Goal: Use online tool/utility: Use online tool/utility

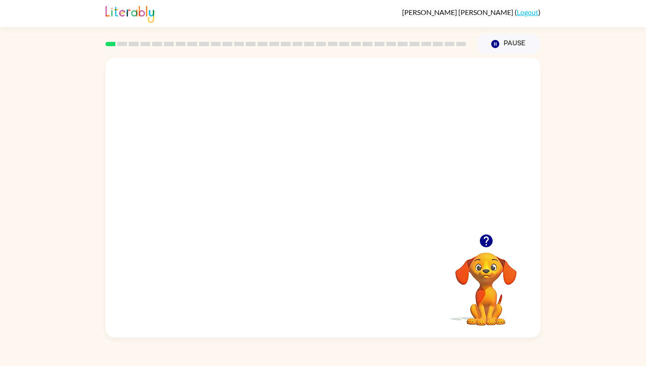
click at [294, 153] on video "Your browser must support playing .mp4 files to use Literably. Please try using…" at bounding box center [322, 146] width 435 height 176
click at [326, 202] on icon "button" at bounding box center [323, 202] width 10 height 10
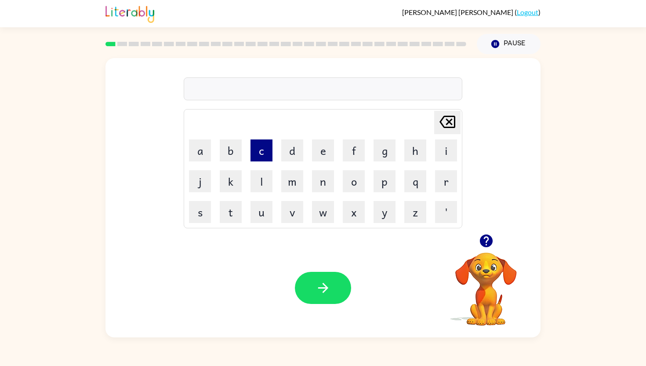
click at [260, 157] on button "c" at bounding box center [262, 150] width 22 height 22
click at [353, 183] on button "o" at bounding box center [354, 181] width 22 height 22
click at [292, 182] on button "m" at bounding box center [292, 181] width 22 height 22
click at [360, 151] on button "f" at bounding box center [354, 150] width 22 height 22
click at [321, 150] on button "e" at bounding box center [323, 150] width 22 height 22
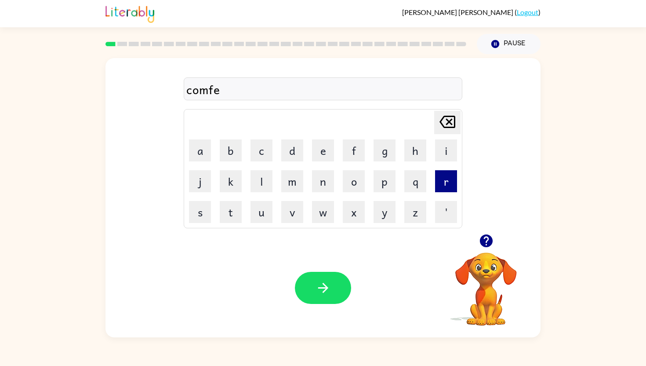
click at [435, 181] on button "r" at bounding box center [446, 181] width 22 height 22
click at [295, 182] on button "m" at bounding box center [292, 181] width 22 height 22
click at [288, 155] on button "d" at bounding box center [292, 150] width 22 height 22
click at [316, 280] on icon "button" at bounding box center [323, 287] width 15 height 15
click at [347, 153] on button "f" at bounding box center [354, 150] width 22 height 22
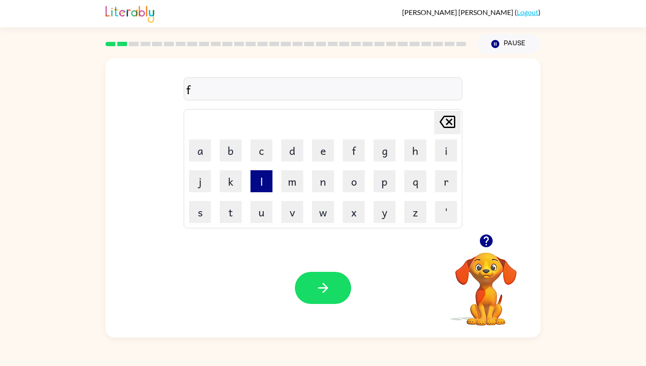
click at [262, 183] on button "l" at bounding box center [262, 181] width 22 height 22
click at [196, 156] on button "a" at bounding box center [200, 150] width 22 height 22
click at [258, 211] on button "u" at bounding box center [262, 212] width 22 height 22
click at [320, 280] on icon "button" at bounding box center [323, 287] width 15 height 15
click at [353, 154] on button "f" at bounding box center [354, 150] width 22 height 22
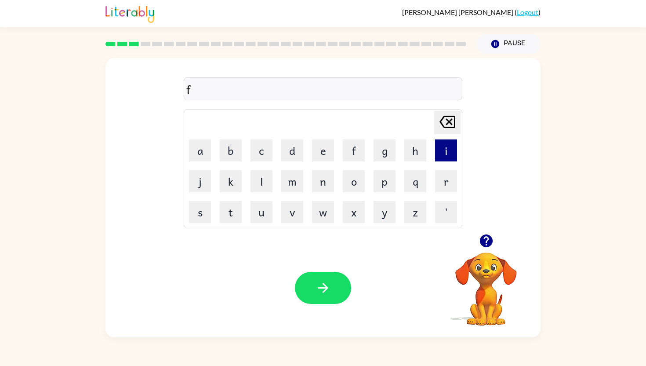
click at [444, 151] on button "i" at bounding box center [446, 150] width 22 height 22
click at [437, 186] on button "r" at bounding box center [446, 181] width 22 height 22
click at [321, 153] on button "e" at bounding box center [323, 150] width 22 height 22
type button "e"
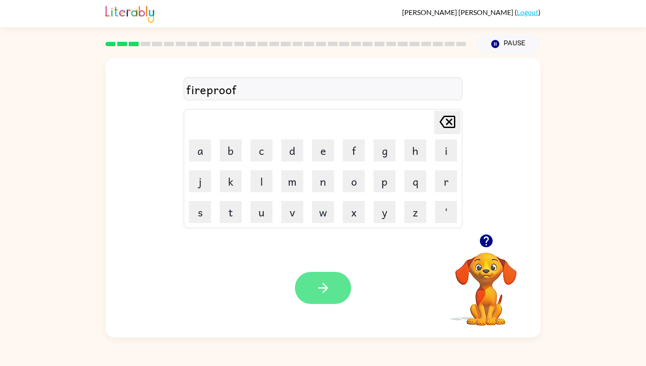
click at [325, 291] on icon "button" at bounding box center [323, 288] width 10 height 10
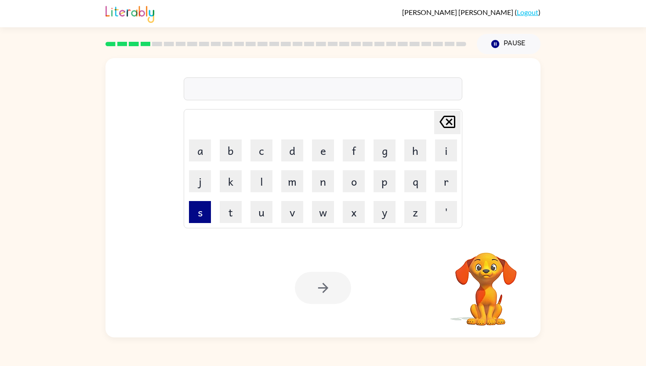
click at [204, 211] on button "s" at bounding box center [200, 212] width 22 height 22
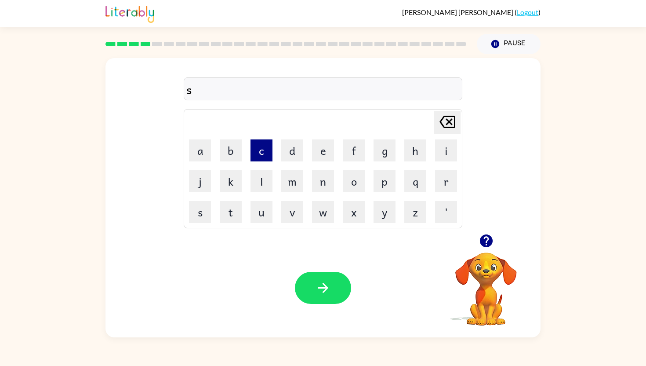
click at [257, 149] on button "c" at bounding box center [262, 150] width 22 height 22
click at [324, 151] on button "e" at bounding box center [323, 150] width 22 height 22
click at [322, 208] on button "w" at bounding box center [323, 212] width 22 height 22
click at [199, 90] on div "scew" at bounding box center [322, 89] width 273 height 18
click at [308, 280] on button "button" at bounding box center [323, 288] width 56 height 32
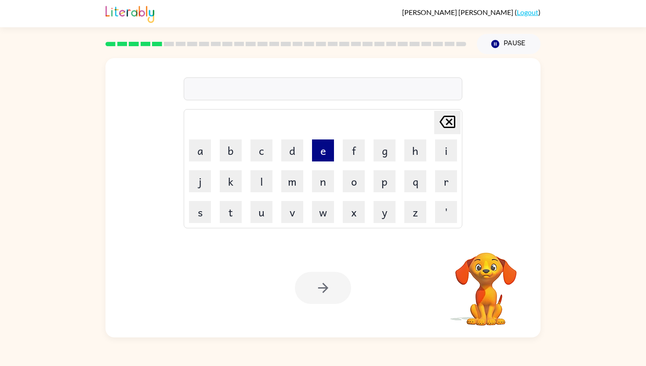
click at [320, 158] on button "e" at bounding box center [323, 150] width 22 height 22
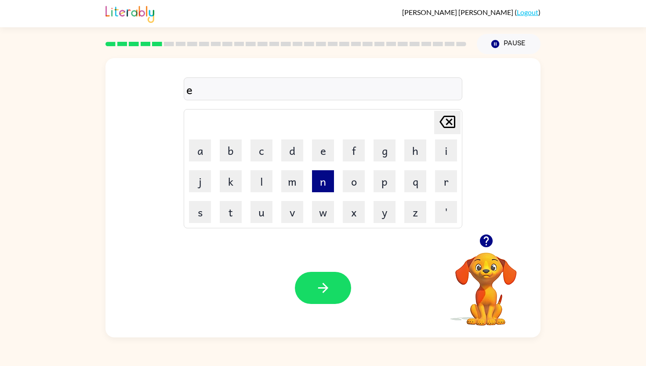
click at [318, 185] on button "n" at bounding box center [323, 181] width 22 height 22
click at [359, 178] on button "o" at bounding box center [354, 181] width 22 height 22
click at [440, 182] on button "r" at bounding box center [446, 181] width 22 height 22
click at [291, 189] on button "m" at bounding box center [292, 181] width 22 height 22
click at [355, 184] on button "o" at bounding box center [354, 181] width 22 height 22
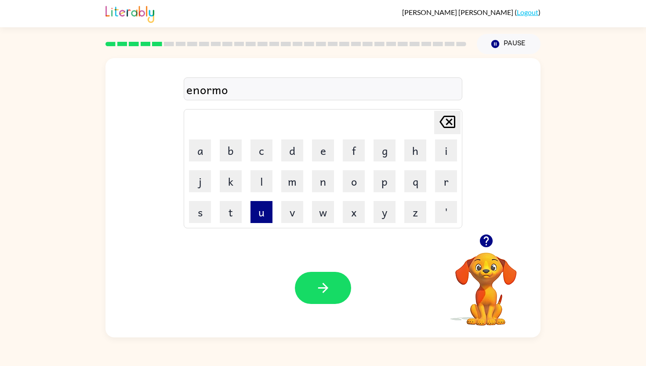
click at [259, 216] on button "u" at bounding box center [262, 212] width 22 height 22
click at [202, 218] on button "s" at bounding box center [200, 212] width 22 height 22
click at [323, 153] on button "e" at bounding box center [323, 150] width 22 height 22
type button "e"
click at [327, 155] on button "e" at bounding box center [323, 150] width 22 height 22
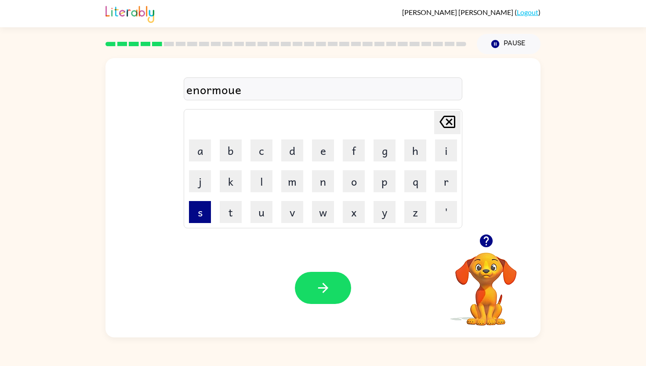
click at [193, 218] on button "s" at bounding box center [200, 212] width 22 height 22
type button "s"
click at [206, 208] on button "s" at bounding box center [200, 212] width 22 height 22
click at [327, 158] on button "e" at bounding box center [323, 150] width 22 height 22
click at [264, 214] on button "u" at bounding box center [262, 212] width 22 height 22
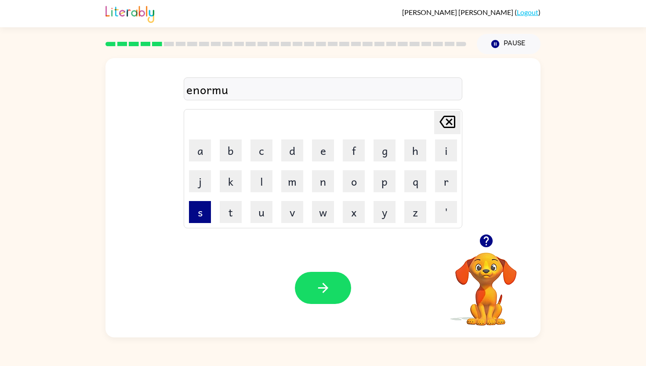
click at [197, 218] on button "s" at bounding box center [200, 212] width 22 height 22
click at [320, 145] on button "e" at bounding box center [323, 150] width 22 height 22
click at [352, 184] on button "o" at bounding box center [354, 181] width 22 height 22
click at [260, 207] on button "u" at bounding box center [262, 212] width 22 height 22
type button "u"
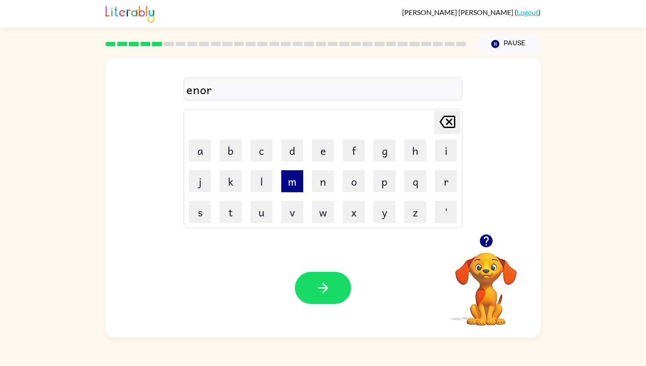
click at [284, 180] on button "m" at bounding box center [292, 181] width 22 height 22
click at [364, 187] on button "o" at bounding box center [354, 181] width 22 height 22
click at [258, 212] on button "u" at bounding box center [262, 212] width 22 height 22
click at [203, 216] on button "s" at bounding box center [200, 212] width 22 height 22
click at [326, 153] on button "e" at bounding box center [323, 150] width 22 height 22
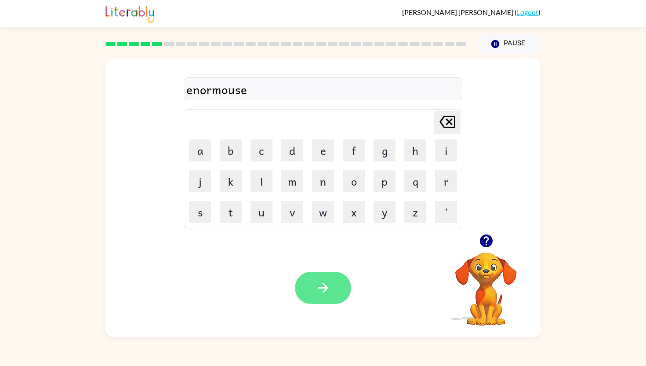
click at [321, 303] on button "button" at bounding box center [323, 288] width 56 height 32
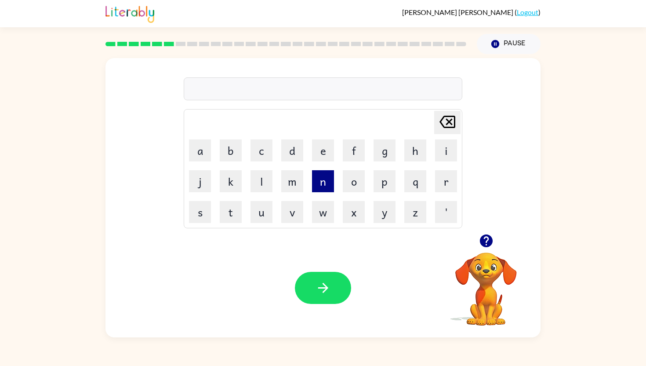
click at [324, 185] on button "n" at bounding box center [323, 181] width 22 height 22
click at [350, 186] on button "o" at bounding box center [354, 181] width 22 height 22
click at [235, 212] on button "t" at bounding box center [231, 212] width 22 height 22
click at [440, 148] on button "i" at bounding box center [446, 150] width 22 height 22
click at [229, 153] on button "b" at bounding box center [231, 150] width 22 height 22
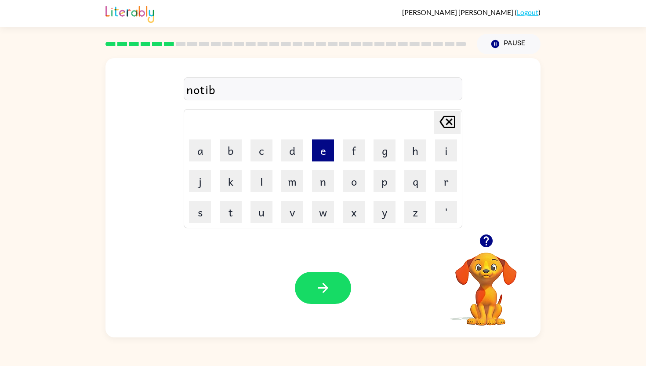
click at [320, 154] on button "e" at bounding box center [323, 150] width 22 height 22
click at [254, 180] on button "l" at bounding box center [262, 181] width 22 height 22
click at [449, 120] on icon "[PERSON_NAME] last character input" at bounding box center [447, 121] width 21 height 21
click at [262, 180] on button "l" at bounding box center [262, 181] width 22 height 22
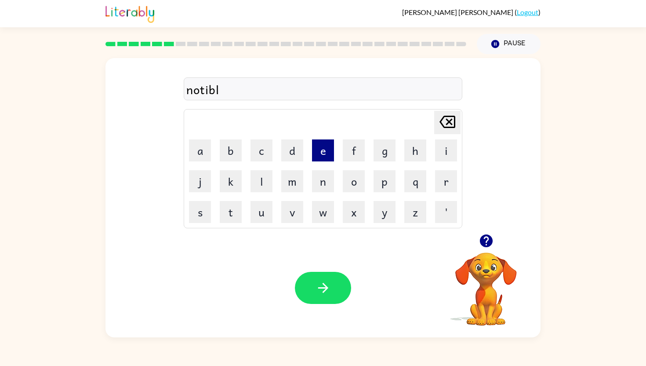
click at [326, 156] on button "e" at bounding box center [323, 150] width 22 height 22
click at [333, 287] on button "button" at bounding box center [323, 288] width 56 height 32
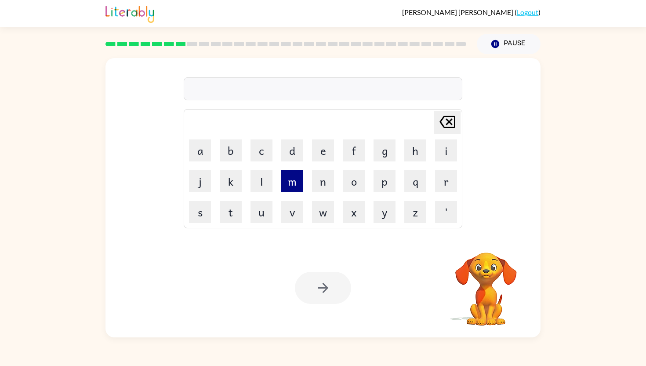
click at [296, 186] on button "m" at bounding box center [292, 181] width 22 height 22
click at [199, 145] on button "a" at bounding box center [200, 150] width 22 height 22
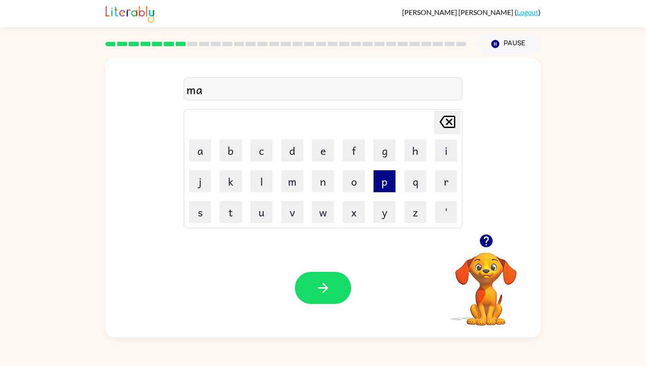
click at [387, 183] on button "p" at bounding box center [385, 181] width 22 height 22
click at [255, 185] on button "l" at bounding box center [262, 181] width 22 height 22
click at [322, 151] on button "e" at bounding box center [323, 150] width 22 height 22
click at [323, 278] on button "button" at bounding box center [323, 288] width 56 height 32
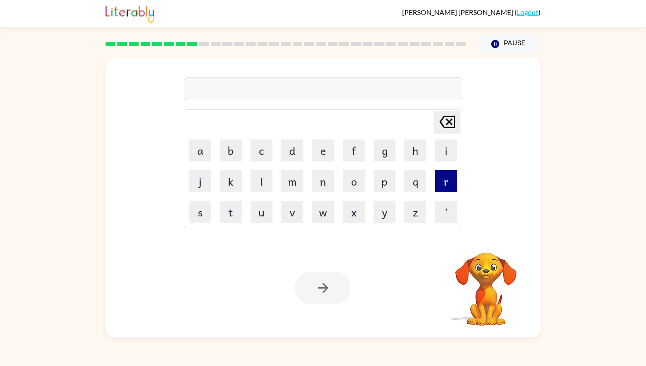
click at [448, 184] on button "r" at bounding box center [446, 181] width 22 height 22
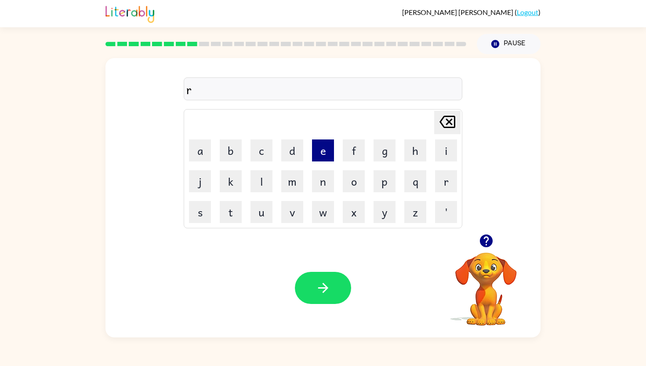
click at [324, 150] on button "e" at bounding box center [323, 150] width 22 height 22
click at [265, 156] on button "c" at bounding box center [262, 150] width 22 height 22
click at [229, 215] on button "t" at bounding box center [231, 212] width 22 height 22
click at [198, 144] on button "a" at bounding box center [200, 150] width 22 height 22
click at [261, 218] on button "u" at bounding box center [262, 212] width 22 height 22
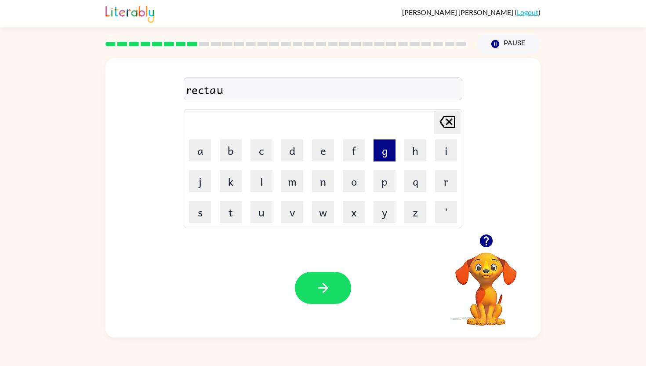
click at [381, 150] on button "g" at bounding box center [385, 150] width 22 height 22
click at [454, 121] on icon at bounding box center [448, 122] width 16 height 12
click at [320, 187] on button "n" at bounding box center [323, 181] width 22 height 22
click at [382, 152] on button "g" at bounding box center [385, 150] width 22 height 22
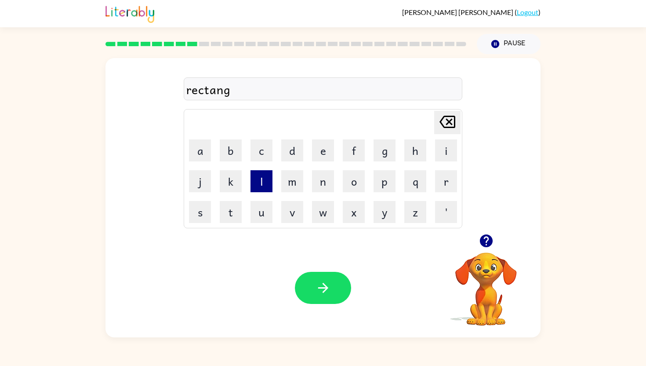
click at [259, 176] on button "l" at bounding box center [262, 181] width 22 height 22
click at [322, 141] on button "e" at bounding box center [323, 150] width 22 height 22
click at [317, 302] on button "button" at bounding box center [323, 288] width 56 height 32
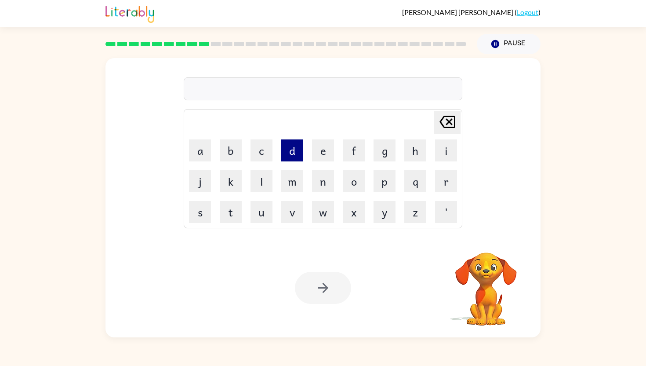
click at [296, 153] on button "d" at bounding box center [292, 150] width 22 height 22
click at [442, 145] on button "i" at bounding box center [446, 150] width 22 height 22
click at [196, 211] on button "s" at bounding box center [200, 212] width 22 height 22
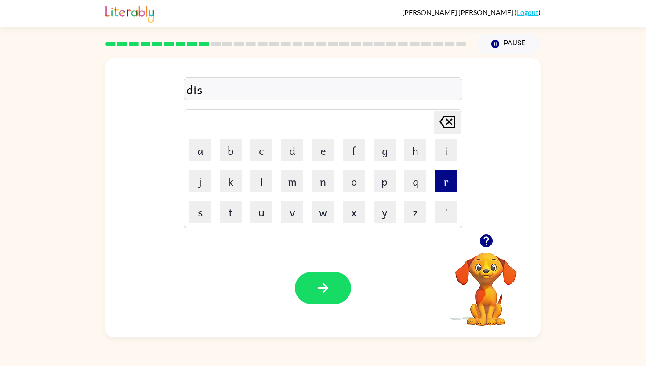
click at [440, 181] on button "r" at bounding box center [446, 181] width 22 height 22
click at [326, 155] on button "e" at bounding box center [323, 150] width 22 height 22
click at [196, 214] on button "s" at bounding box center [200, 212] width 22 height 22
click at [269, 144] on button "c" at bounding box center [262, 150] width 22 height 22
click at [325, 155] on button "e" at bounding box center [323, 150] width 22 height 22
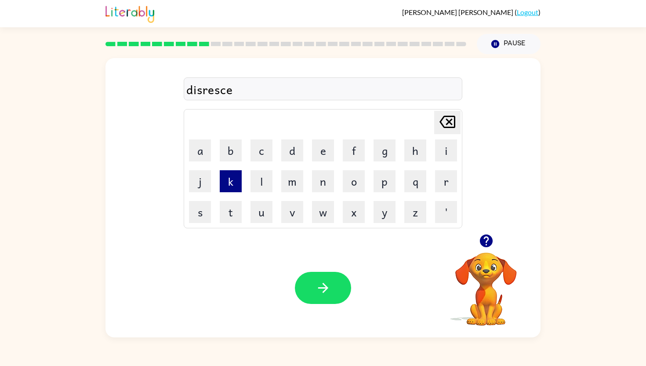
click at [229, 179] on button "k" at bounding box center [231, 181] width 22 height 22
click at [451, 123] on icon at bounding box center [448, 122] width 16 height 12
type button "delete"
click at [326, 297] on button "button" at bounding box center [323, 288] width 56 height 32
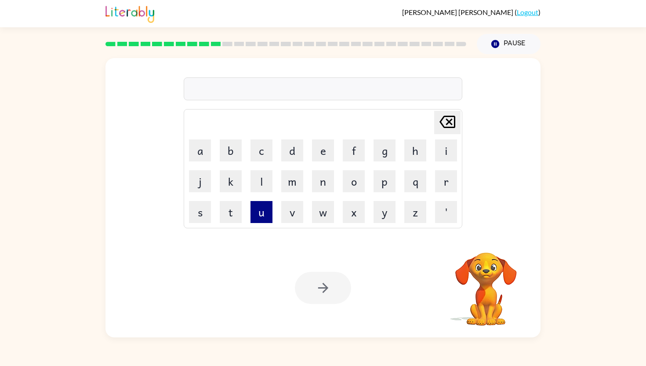
click at [265, 210] on button "u" at bounding box center [262, 212] width 22 height 22
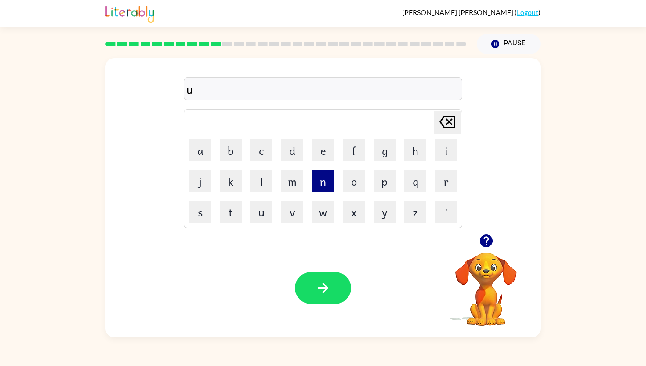
click at [322, 189] on button "n" at bounding box center [323, 181] width 22 height 22
click at [416, 156] on button "h" at bounding box center [415, 150] width 22 height 22
click at [352, 185] on button "o" at bounding box center [354, 181] width 22 height 22
click at [233, 174] on button "k" at bounding box center [231, 181] width 22 height 22
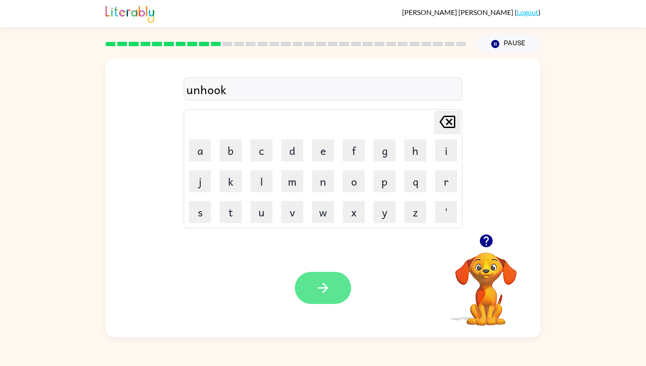
click at [318, 282] on icon "button" at bounding box center [323, 287] width 15 height 15
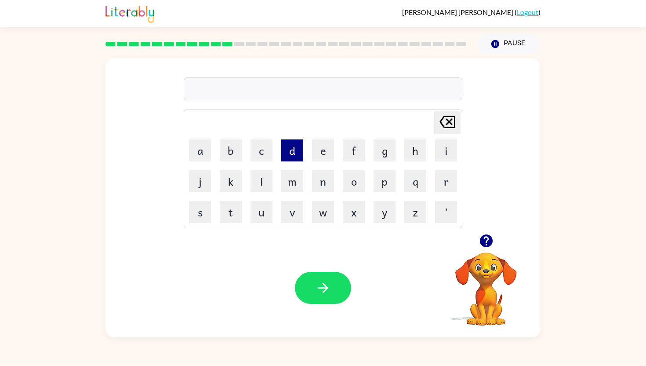
click at [288, 156] on button "d" at bounding box center [292, 150] width 22 height 22
click at [350, 173] on button "o" at bounding box center [354, 181] width 22 height 22
click at [264, 204] on button "u" at bounding box center [262, 212] width 22 height 22
click at [454, 122] on icon "[PERSON_NAME] last character input" at bounding box center [447, 121] width 21 height 21
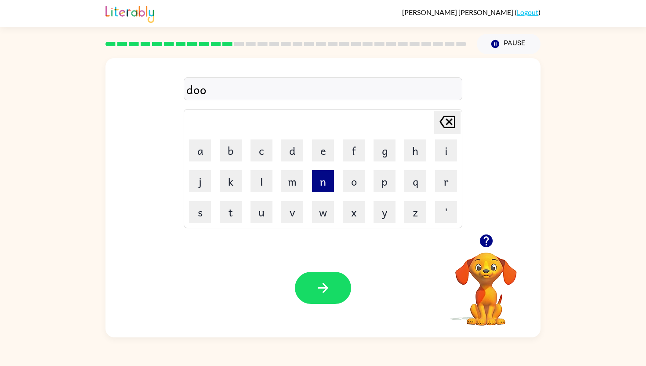
click at [321, 188] on button "n" at bounding box center [323, 181] width 22 height 22
click at [325, 281] on icon "button" at bounding box center [323, 287] width 15 height 15
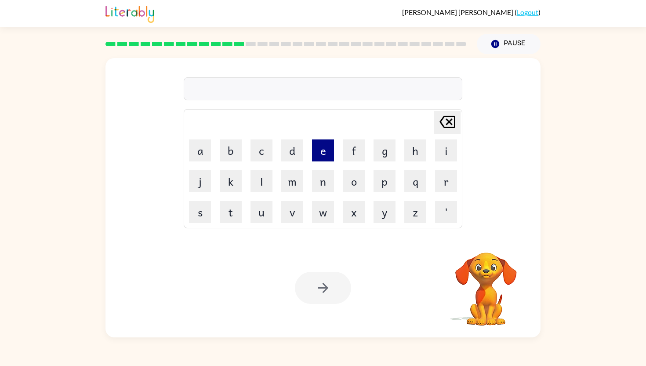
click at [325, 149] on button "e" at bounding box center [323, 150] width 22 height 22
click at [350, 210] on button "x" at bounding box center [354, 212] width 22 height 22
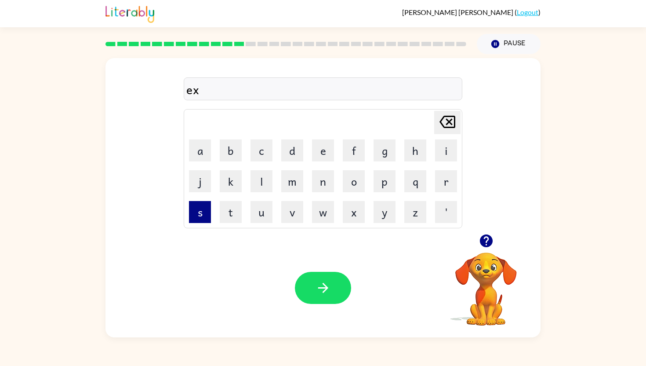
click at [199, 213] on button "s" at bounding box center [200, 212] width 22 height 22
type button "s"
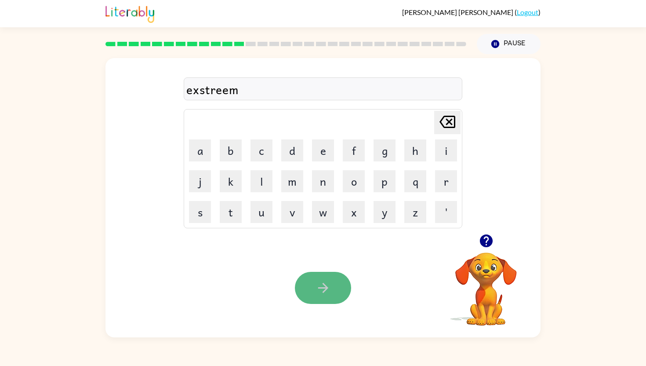
click at [318, 296] on button "button" at bounding box center [323, 288] width 56 height 32
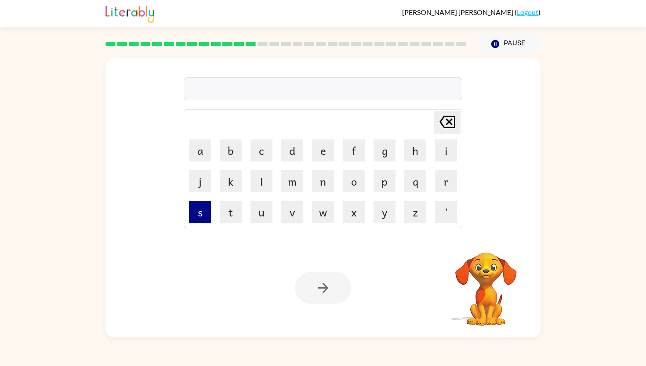
click at [196, 207] on button "s" at bounding box center [200, 212] width 22 height 22
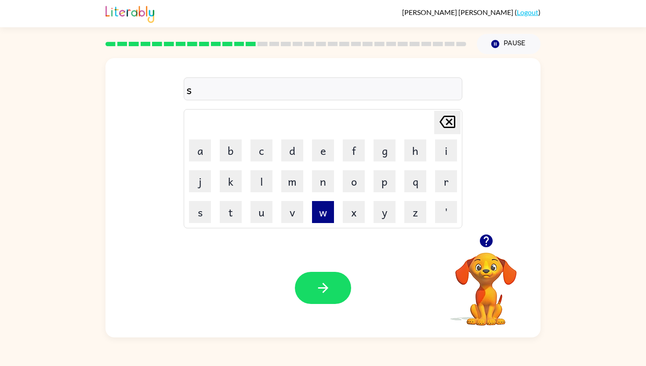
click at [320, 217] on button "w" at bounding box center [323, 212] width 22 height 22
click at [327, 157] on button "e" at bounding box center [323, 150] width 22 height 22
click at [235, 212] on button "t" at bounding box center [231, 212] width 22 height 22
click at [320, 186] on button "n" at bounding box center [323, 181] width 22 height 22
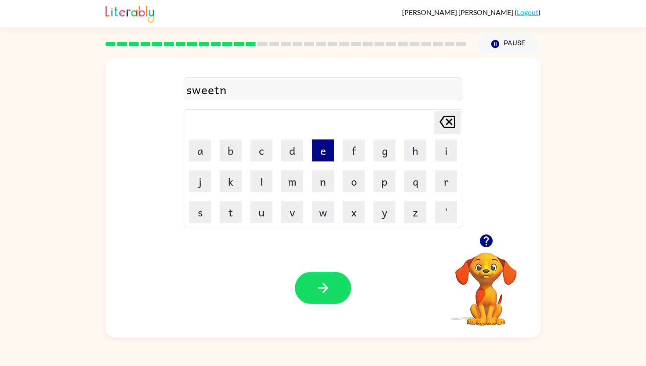
click at [327, 150] on button "e" at bounding box center [323, 150] width 22 height 22
click at [210, 211] on button "s" at bounding box center [200, 212] width 22 height 22
click at [313, 284] on button "button" at bounding box center [323, 288] width 56 height 32
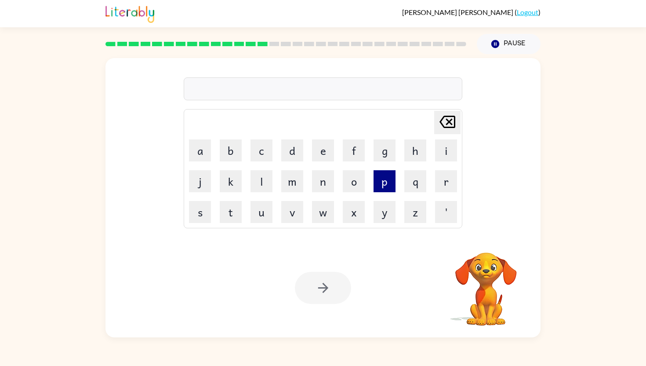
click at [379, 180] on button "p" at bounding box center [385, 181] width 22 height 22
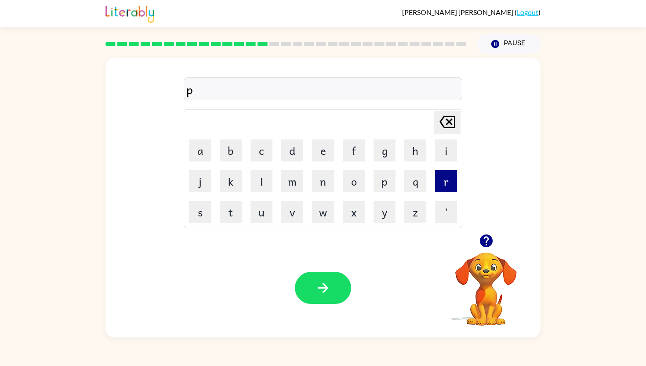
click at [439, 184] on button "r" at bounding box center [446, 181] width 22 height 22
click at [351, 182] on button "o" at bounding box center [354, 181] width 22 height 22
click at [236, 217] on button "t" at bounding box center [231, 212] width 22 height 22
click at [323, 152] on button "e" at bounding box center [323, 150] width 22 height 22
click at [200, 208] on button "s" at bounding box center [200, 212] width 22 height 22
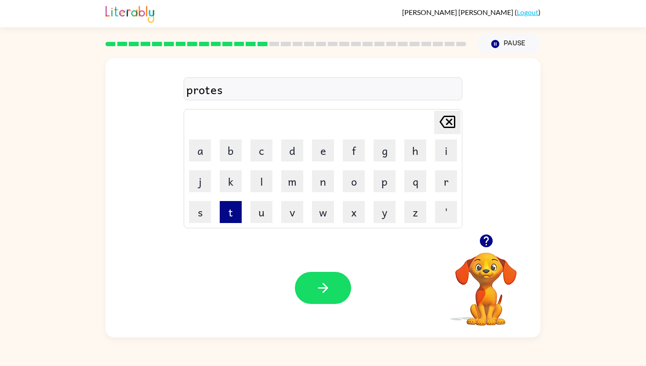
click at [221, 209] on button "t" at bounding box center [231, 212] width 22 height 22
click at [327, 285] on icon "button" at bounding box center [323, 287] width 15 height 15
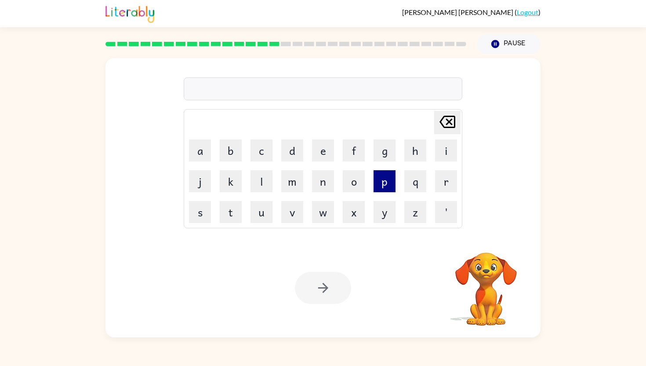
click at [381, 188] on button "p" at bounding box center [385, 181] width 22 height 22
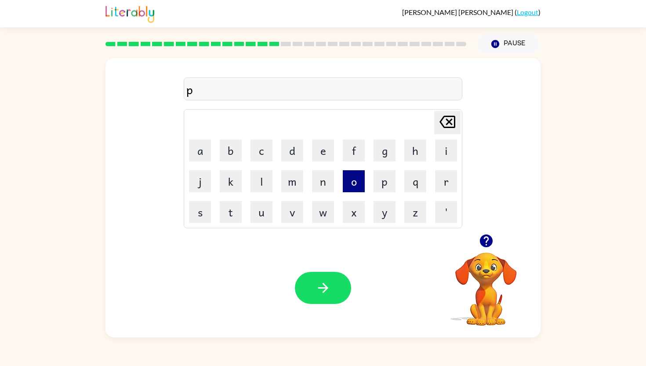
click at [351, 182] on button "o" at bounding box center [354, 181] width 22 height 22
click at [441, 178] on button "r" at bounding box center [446, 181] width 22 height 22
click at [229, 214] on button "t" at bounding box center [231, 212] width 22 height 22
type button "t"
click at [324, 219] on button "w" at bounding box center [323, 212] width 22 height 22
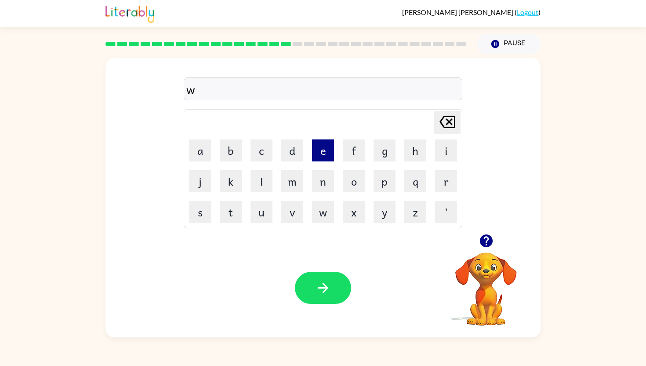
click at [324, 152] on button "e" at bounding box center [323, 150] width 22 height 22
click at [228, 154] on button "b" at bounding box center [231, 150] width 22 height 22
click at [319, 283] on icon "button" at bounding box center [323, 287] width 15 height 15
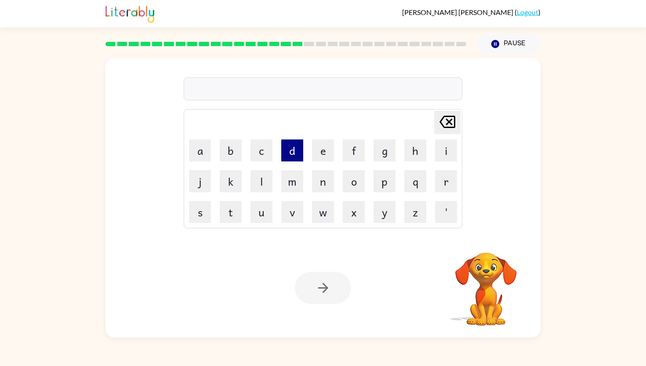
click at [289, 153] on button "d" at bounding box center [292, 150] width 22 height 22
click at [444, 145] on button "i" at bounding box center [446, 150] width 22 height 22
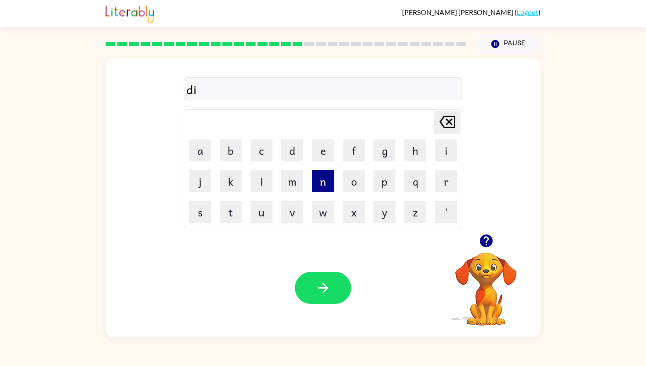
click at [325, 189] on button "n" at bounding box center [323, 181] width 22 height 22
click at [452, 125] on icon "[PERSON_NAME] last character input" at bounding box center [447, 121] width 21 height 21
click at [294, 190] on button "m" at bounding box center [292, 181] width 22 height 22
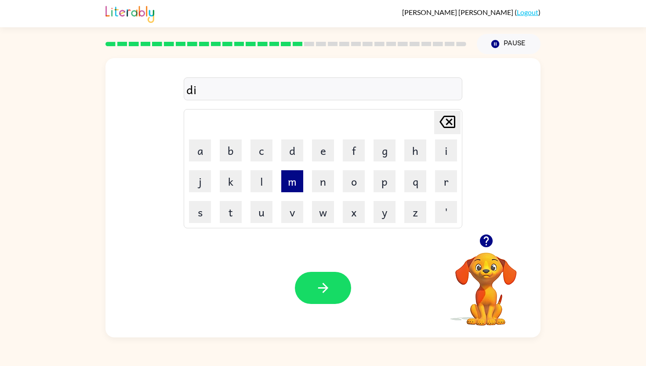
click at [294, 190] on button "m" at bounding box center [292, 181] width 22 height 22
click at [323, 156] on button "e" at bounding box center [323, 150] width 22 height 22
click at [449, 174] on button "r" at bounding box center [446, 181] width 22 height 22
click at [306, 292] on button "button" at bounding box center [323, 288] width 56 height 32
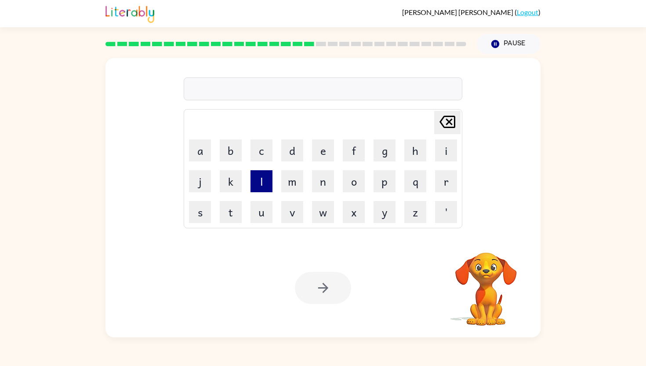
click at [258, 180] on button "l" at bounding box center [262, 181] width 22 height 22
click at [262, 215] on button "u" at bounding box center [262, 212] width 22 height 22
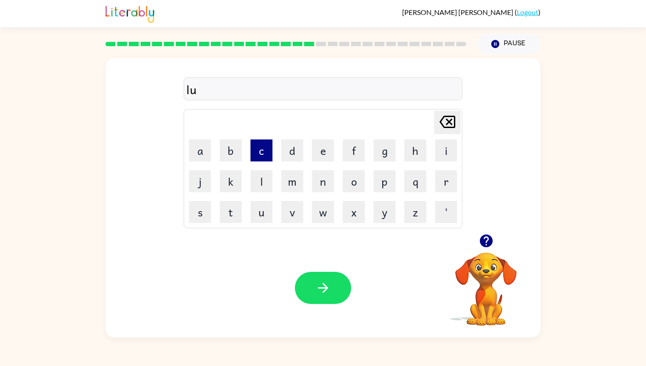
click at [261, 154] on button "c" at bounding box center [262, 150] width 22 height 22
click at [230, 179] on button "k" at bounding box center [231, 181] width 22 height 22
click at [382, 212] on button "y" at bounding box center [385, 212] width 22 height 22
click at [319, 152] on button "e" at bounding box center [323, 150] width 22 height 22
click at [205, 209] on button "s" at bounding box center [200, 212] width 22 height 22
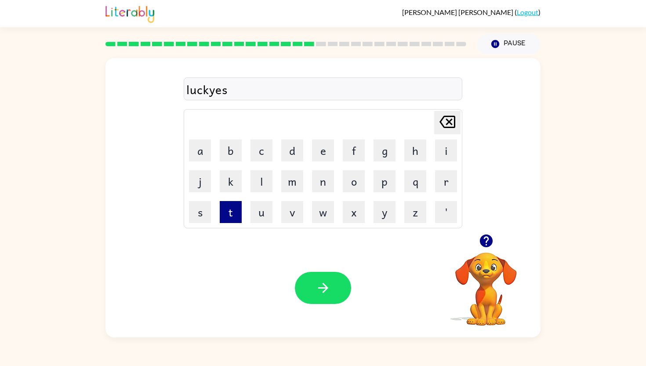
click at [231, 209] on button "t" at bounding box center [231, 212] width 22 height 22
click at [216, 90] on div "luckyest" at bounding box center [322, 89] width 273 height 18
click at [323, 287] on icon "button" at bounding box center [323, 288] width 10 height 10
click at [317, 289] on icon "button" at bounding box center [323, 287] width 15 height 15
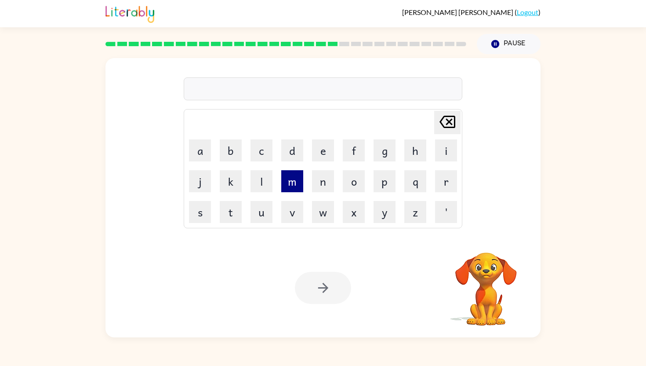
click at [298, 182] on button "m" at bounding box center [292, 181] width 22 height 22
click at [200, 153] on button "a" at bounding box center [200, 150] width 22 height 22
click at [196, 211] on button "s" at bounding box center [200, 212] width 22 height 22
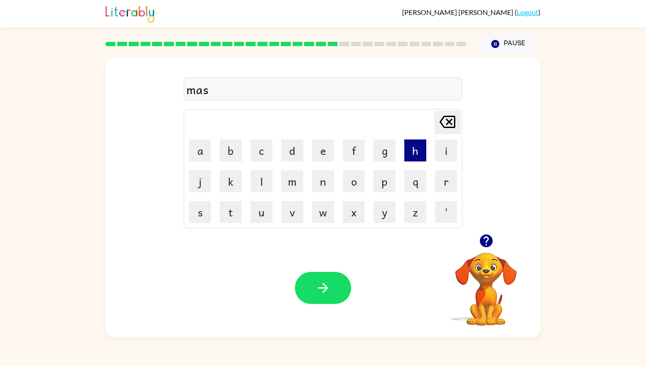
click at [413, 158] on button "h" at bounding box center [415, 150] width 22 height 22
click at [321, 154] on button "e" at bounding box center [323, 150] width 22 height 22
click at [227, 179] on button "k" at bounding box center [231, 181] width 22 height 22
click at [454, 124] on icon at bounding box center [448, 122] width 16 height 12
click at [284, 147] on button "d" at bounding box center [292, 150] width 22 height 22
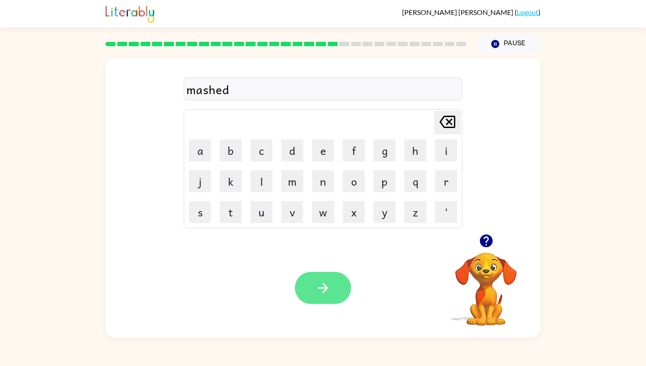
click at [319, 284] on icon "button" at bounding box center [323, 287] width 15 height 15
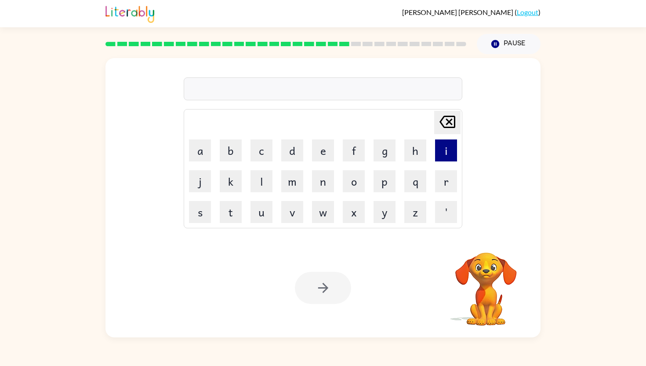
click at [449, 157] on button "i" at bounding box center [446, 150] width 22 height 22
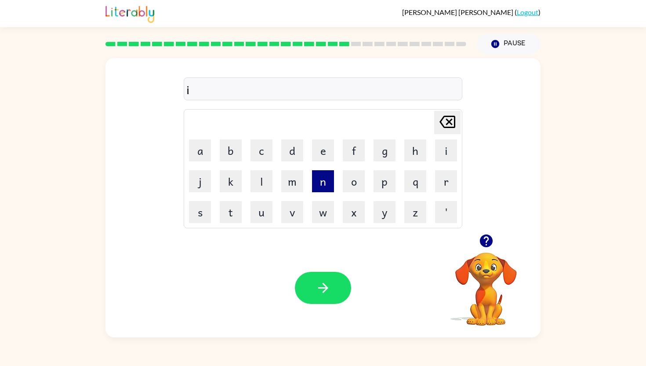
click at [317, 178] on button "n" at bounding box center [323, 181] width 22 height 22
click at [287, 146] on button "d" at bounding box center [292, 150] width 22 height 22
click at [192, 149] on button "a" at bounding box center [200, 150] width 22 height 22
click at [230, 188] on button "k" at bounding box center [231, 181] width 22 height 22
click at [200, 152] on button "a" at bounding box center [200, 150] width 22 height 22
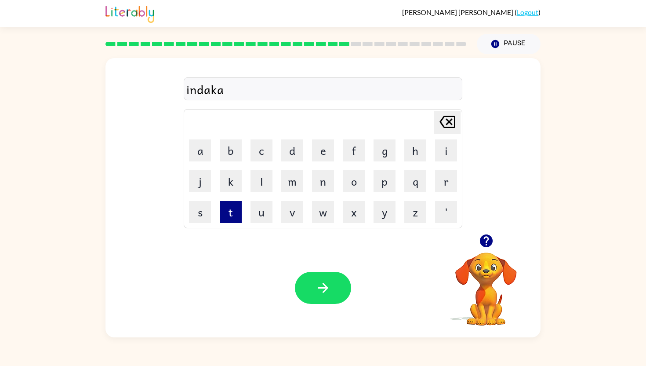
click at [233, 214] on button "t" at bounding box center [231, 212] width 22 height 22
click at [323, 151] on button "e" at bounding box center [323, 150] width 22 height 22
click at [315, 288] on button "button" at bounding box center [323, 288] width 56 height 32
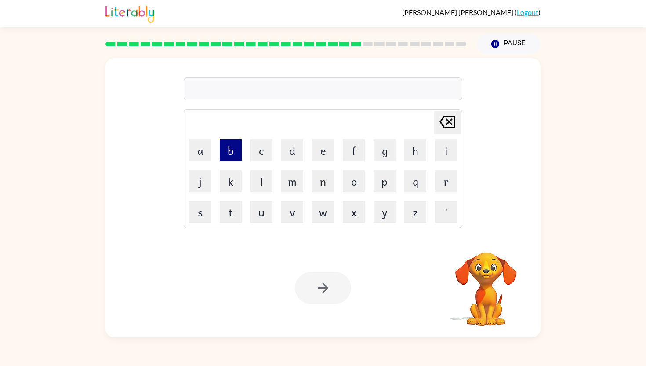
click at [224, 148] on button "b" at bounding box center [231, 150] width 22 height 22
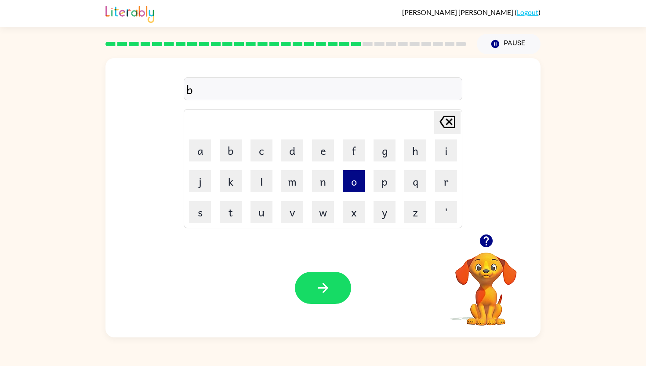
click at [349, 186] on button "o" at bounding box center [354, 181] width 22 height 22
click at [196, 144] on button "a" at bounding box center [200, 150] width 22 height 22
click at [228, 216] on button "t" at bounding box center [231, 212] width 22 height 22
click at [413, 157] on button "h" at bounding box center [415, 150] width 22 height 22
click at [346, 180] on button "o" at bounding box center [354, 181] width 22 height 22
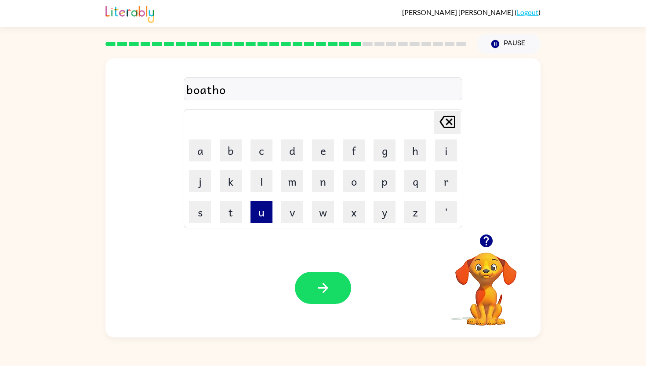
click at [266, 217] on button "u" at bounding box center [262, 212] width 22 height 22
click at [197, 207] on button "s" at bounding box center [200, 212] width 22 height 22
click at [323, 158] on button "e" at bounding box center [323, 150] width 22 height 22
click at [309, 288] on button "button" at bounding box center [323, 288] width 56 height 32
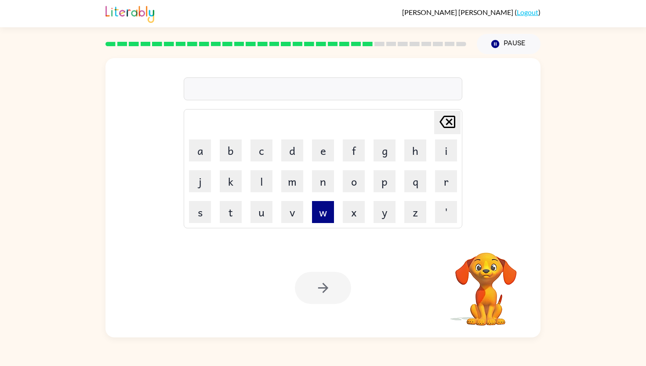
click at [315, 210] on button "w" at bounding box center [323, 212] width 22 height 22
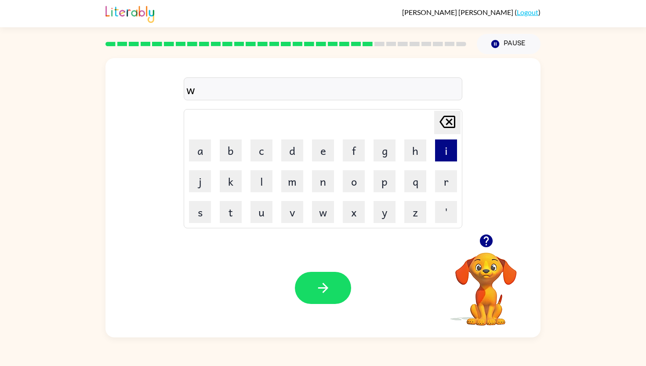
click at [453, 156] on button "i" at bounding box center [446, 150] width 22 height 22
click at [320, 188] on button "n" at bounding box center [323, 181] width 22 height 22
click at [230, 215] on button "t" at bounding box center [231, 212] width 22 height 22
click at [327, 152] on button "e" at bounding box center [323, 150] width 22 height 22
click at [440, 182] on button "r" at bounding box center [446, 181] width 22 height 22
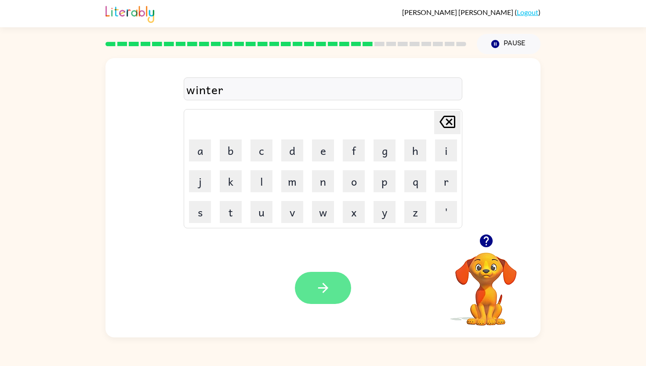
click at [320, 284] on icon "button" at bounding box center [323, 287] width 15 height 15
click at [305, 306] on div "Your browser must support playing .mp4 files to use Literably. Please try using…" at bounding box center [322, 287] width 435 height 99
click at [328, 290] on icon "button" at bounding box center [323, 287] width 15 height 15
click at [315, 277] on button "button" at bounding box center [323, 288] width 56 height 32
click at [324, 286] on icon "button" at bounding box center [323, 287] width 15 height 15
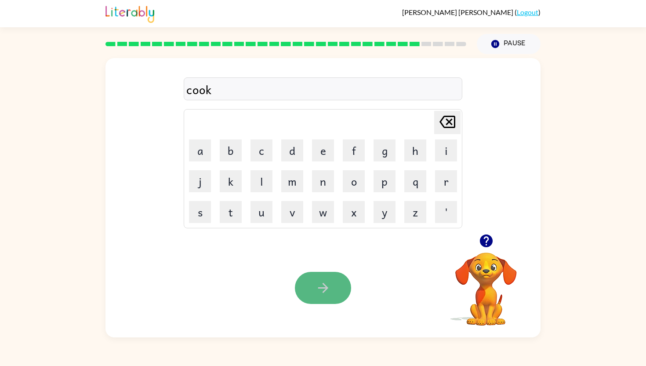
click at [313, 286] on button "button" at bounding box center [323, 288] width 56 height 32
click at [320, 297] on button "button" at bounding box center [323, 288] width 56 height 32
click at [316, 298] on button "button" at bounding box center [323, 288] width 56 height 32
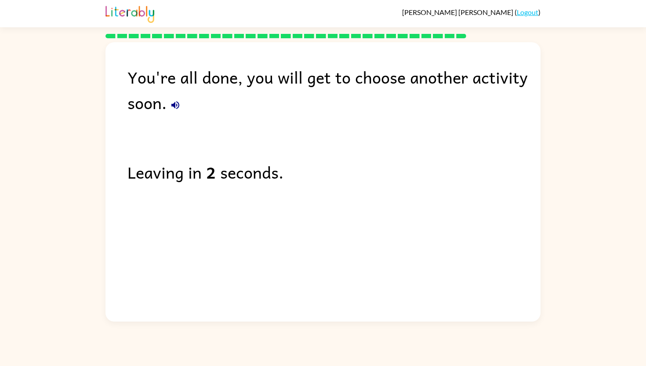
click at [176, 111] on button "button" at bounding box center [176, 105] width 18 height 18
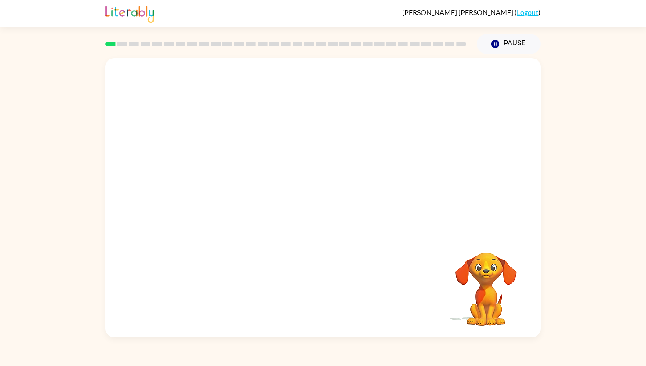
click at [201, 184] on video "Your browser must support playing .mp4 files to use Literably. Please try using…" at bounding box center [322, 146] width 435 height 176
click at [325, 203] on icon "button" at bounding box center [323, 201] width 15 height 15
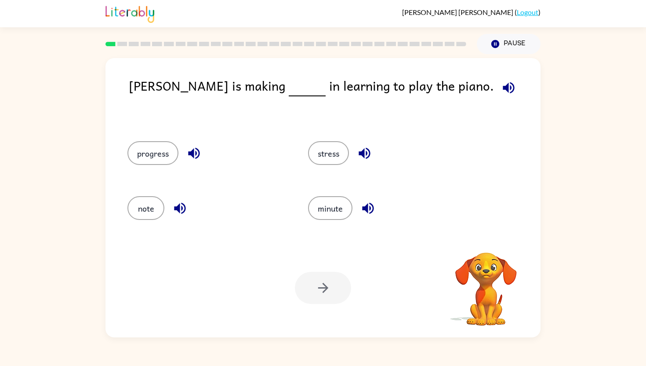
click at [501, 84] on icon "button" at bounding box center [508, 87] width 15 height 15
click at [160, 161] on button "progress" at bounding box center [152, 153] width 51 height 24
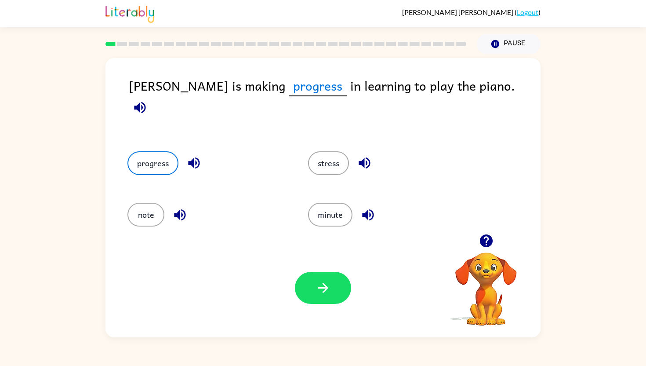
click at [145, 102] on icon "button" at bounding box center [139, 107] width 11 height 11
click at [327, 288] on icon "button" at bounding box center [323, 287] width 15 height 15
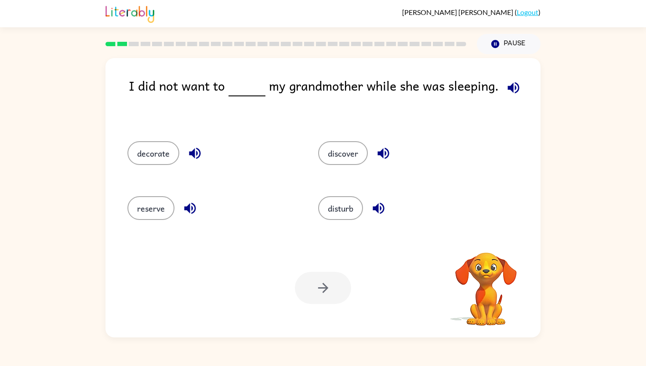
click at [510, 89] on icon "button" at bounding box center [513, 87] width 15 height 15
click at [335, 205] on button "disturb" at bounding box center [340, 208] width 45 height 24
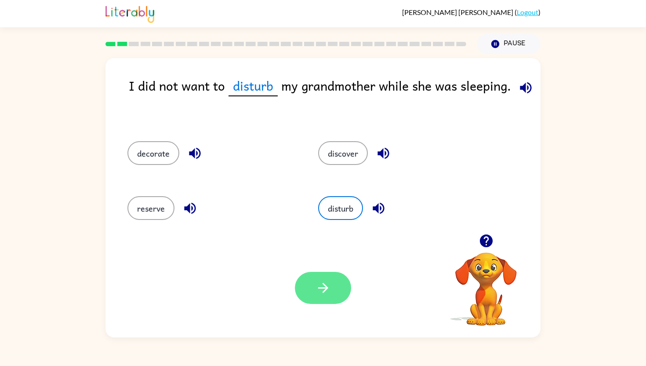
click at [313, 296] on button "button" at bounding box center [323, 288] width 56 height 32
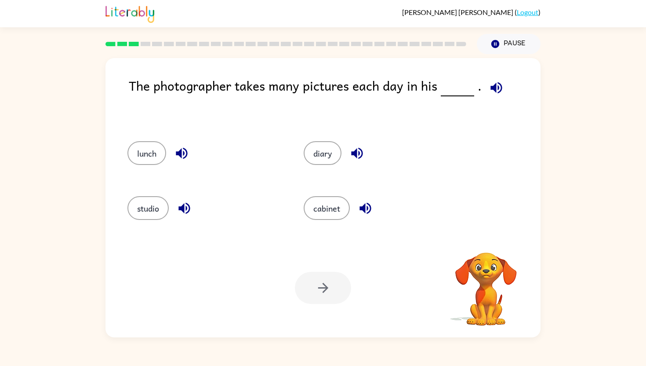
click at [494, 82] on icon "button" at bounding box center [496, 87] width 11 height 11
click at [485, 84] on button "button" at bounding box center [496, 87] width 22 height 22
click at [164, 206] on button "studio" at bounding box center [147, 208] width 41 height 24
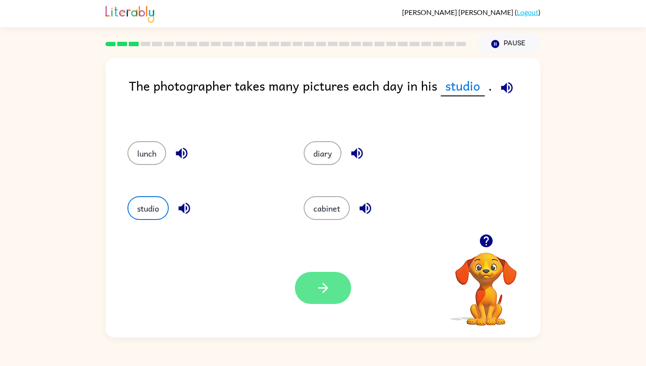
click at [328, 284] on icon "button" at bounding box center [323, 287] width 15 height 15
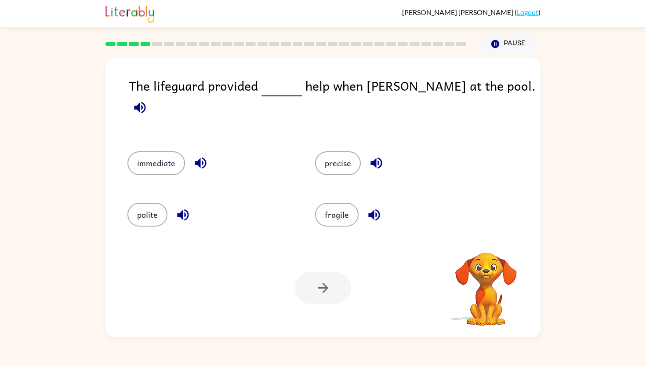
click at [145, 102] on icon "button" at bounding box center [139, 107] width 11 height 11
click at [157, 154] on button "immediate" at bounding box center [156, 163] width 58 height 24
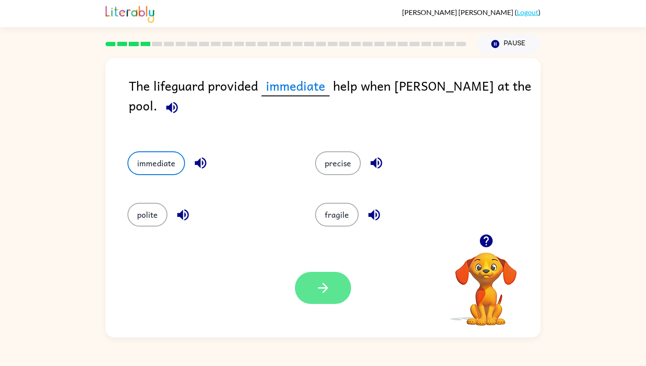
click at [331, 295] on button "button" at bounding box center [323, 288] width 56 height 32
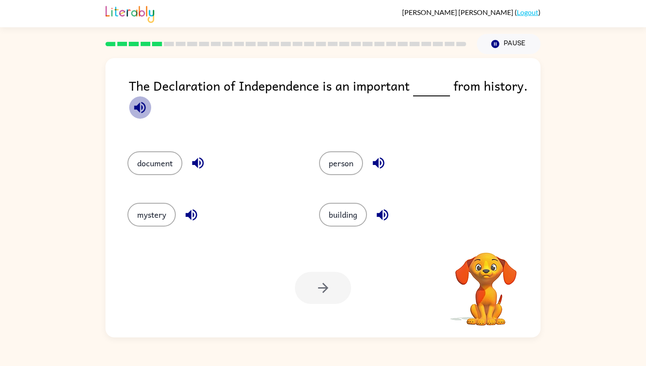
click at [139, 102] on icon "button" at bounding box center [139, 107] width 15 height 15
click at [166, 154] on button "document" at bounding box center [154, 163] width 55 height 24
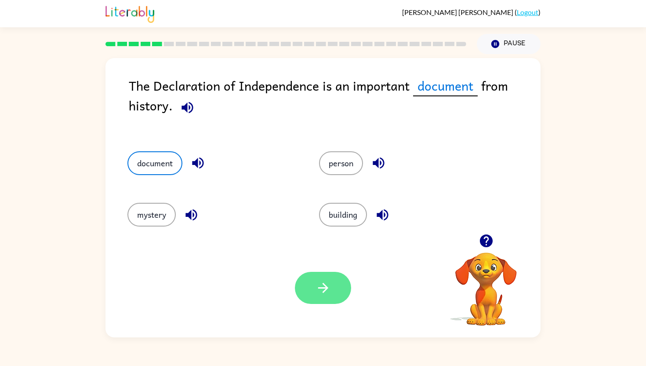
click at [335, 289] on button "button" at bounding box center [323, 288] width 56 height 32
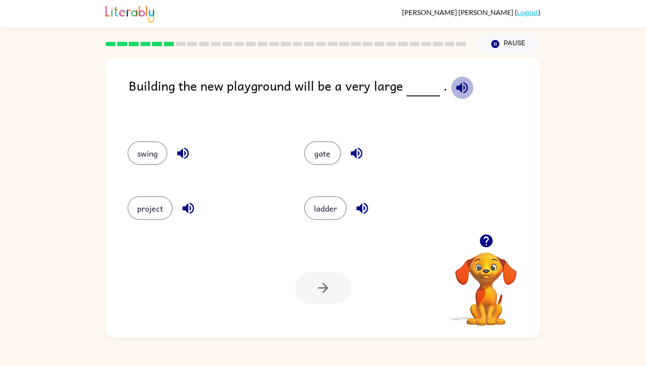
click at [462, 85] on icon "button" at bounding box center [461, 87] width 11 height 11
click at [159, 215] on button "project" at bounding box center [149, 208] width 45 height 24
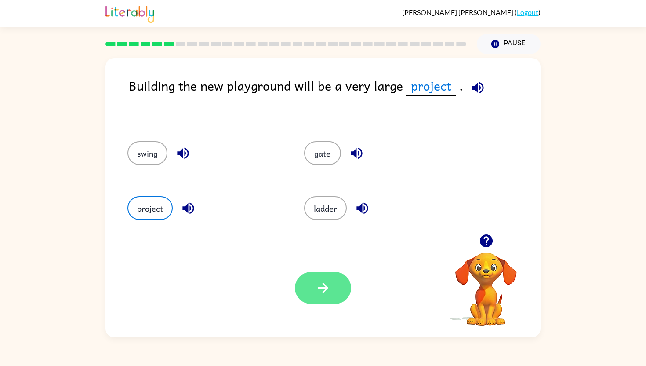
click at [324, 284] on icon "button" at bounding box center [323, 288] width 10 height 10
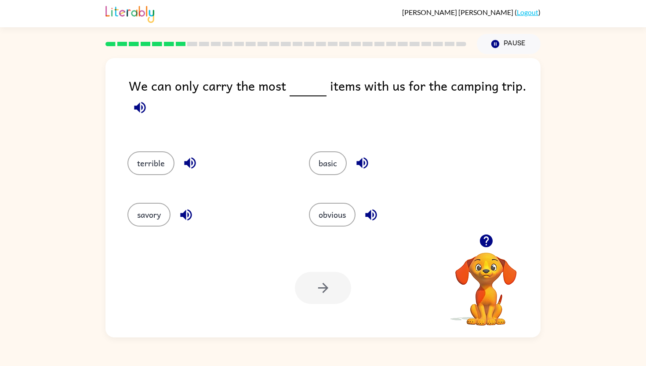
click at [136, 112] on icon "button" at bounding box center [139, 107] width 15 height 15
click at [324, 156] on button "basic" at bounding box center [328, 163] width 38 height 24
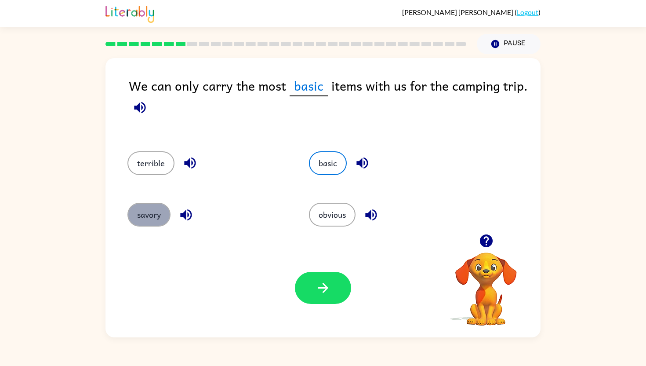
click at [134, 211] on button "savory" at bounding box center [148, 215] width 43 height 24
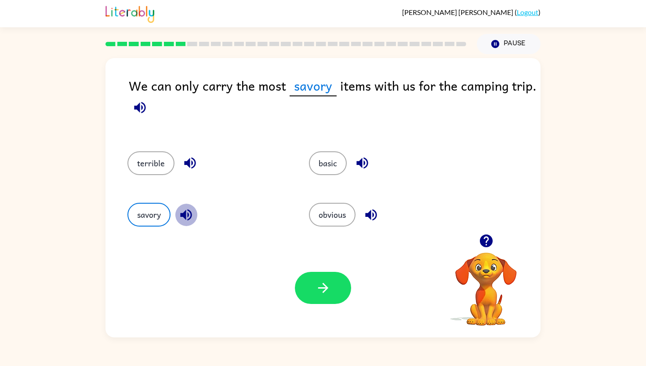
click at [186, 217] on icon "button" at bounding box center [185, 214] width 15 height 15
click at [188, 164] on icon "button" at bounding box center [189, 162] width 11 height 11
click at [360, 164] on icon "button" at bounding box center [361, 162] width 11 height 11
click at [371, 214] on icon "button" at bounding box center [370, 214] width 11 height 11
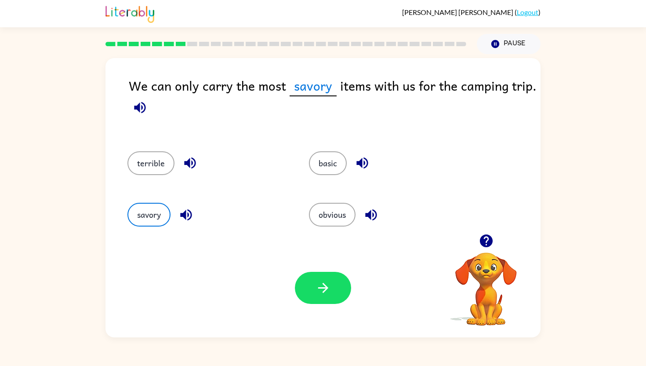
click at [362, 148] on div "basic" at bounding box center [383, 160] width 182 height 51
click at [339, 164] on button "basic" at bounding box center [328, 163] width 38 height 24
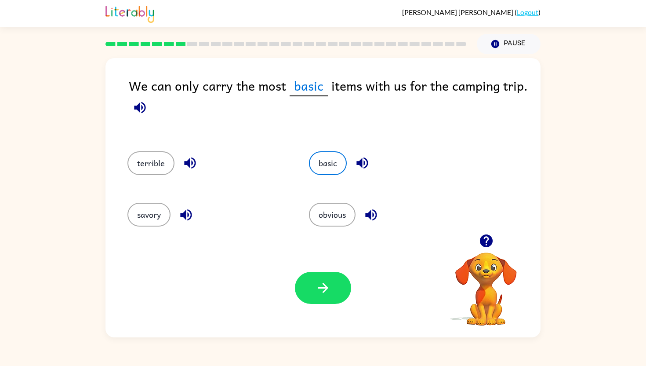
click at [358, 161] on icon "button" at bounding box center [362, 162] width 15 height 15
click at [489, 239] on icon "button" at bounding box center [486, 240] width 13 height 13
click at [313, 209] on button "obvious" at bounding box center [332, 215] width 47 height 24
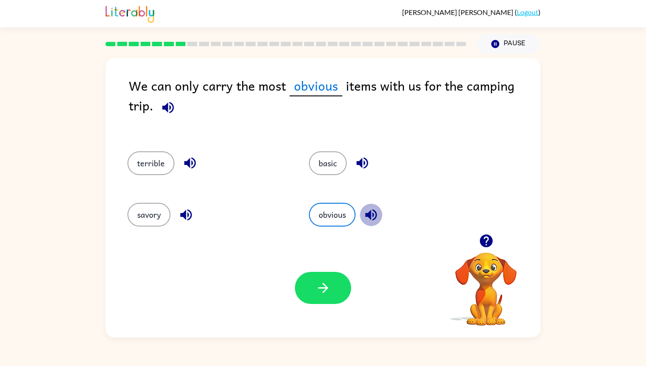
click at [376, 215] on icon "button" at bounding box center [371, 214] width 15 height 15
click at [371, 201] on div "obvious" at bounding box center [383, 211] width 182 height 51
click at [371, 208] on icon "button" at bounding box center [371, 214] width 15 height 15
click at [356, 148] on div "basic" at bounding box center [383, 160] width 182 height 51
click at [365, 162] on icon "button" at bounding box center [361, 162] width 11 height 11
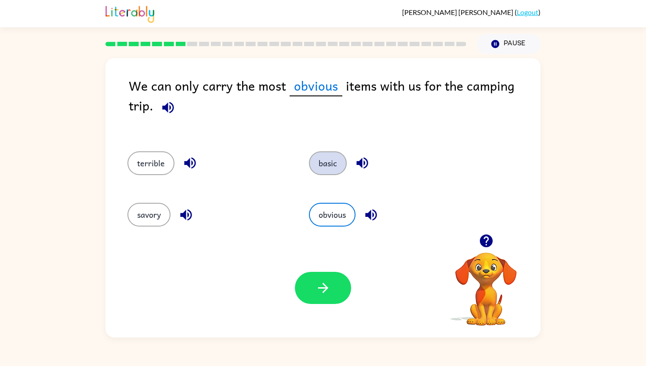
click at [331, 162] on button "basic" at bounding box center [328, 163] width 38 height 24
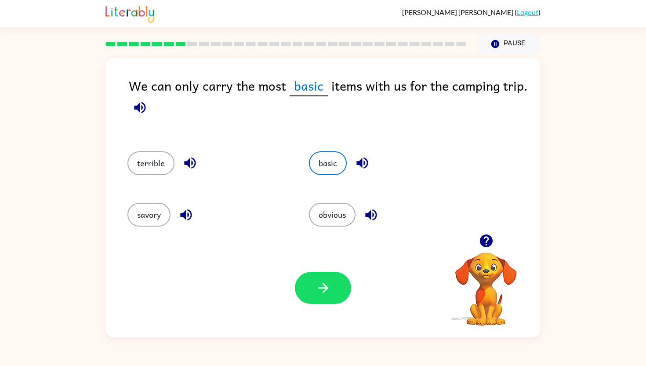
click at [366, 170] on icon "button" at bounding box center [362, 162] width 15 height 15
click at [326, 295] on icon "button" at bounding box center [323, 287] width 15 height 15
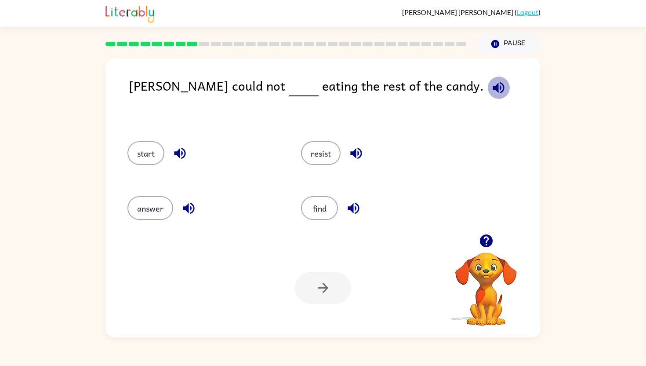
click at [487, 94] on button "button" at bounding box center [498, 87] width 22 height 22
click at [321, 149] on button "resist" at bounding box center [321, 153] width 40 height 24
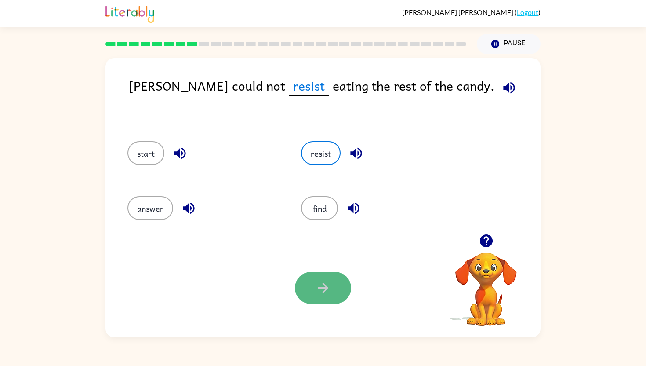
click at [326, 299] on button "button" at bounding box center [323, 288] width 56 height 32
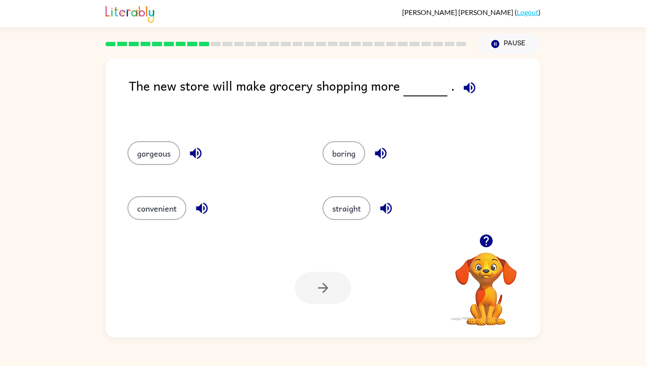
click at [465, 91] on icon "button" at bounding box center [469, 87] width 11 height 11
click at [379, 207] on icon "button" at bounding box center [385, 207] width 15 height 15
click at [376, 155] on icon "button" at bounding box center [380, 152] width 15 height 15
click at [203, 204] on icon "button" at bounding box center [201, 207] width 15 height 15
click at [189, 148] on icon "button" at bounding box center [195, 152] width 15 height 15
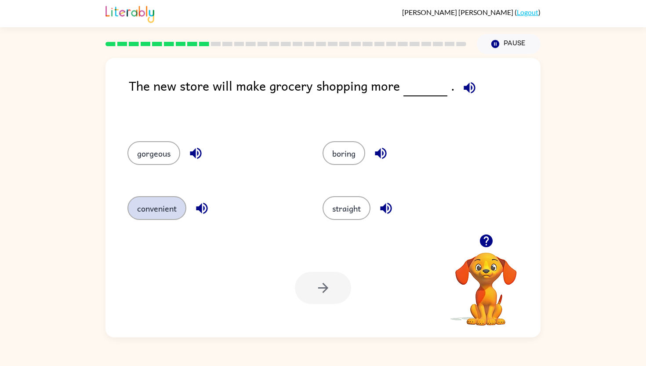
click at [180, 210] on button "convenient" at bounding box center [156, 208] width 59 height 24
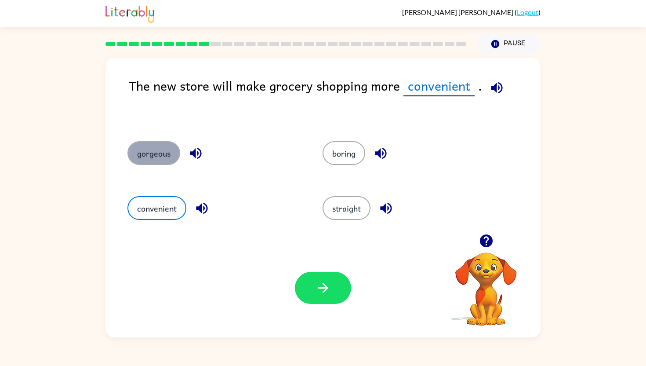
click at [155, 141] on button "gorgeous" at bounding box center [153, 153] width 53 height 24
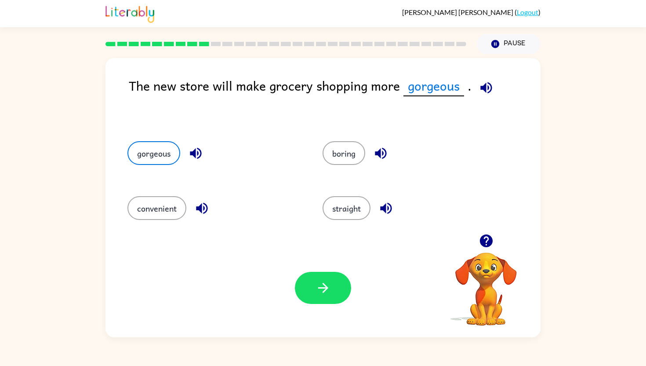
click at [200, 167] on div "gorgeous" at bounding box center [208, 151] width 195 height 55
click at [195, 150] on icon "button" at bounding box center [195, 153] width 11 height 11
click at [142, 211] on button "convenient" at bounding box center [156, 208] width 59 height 24
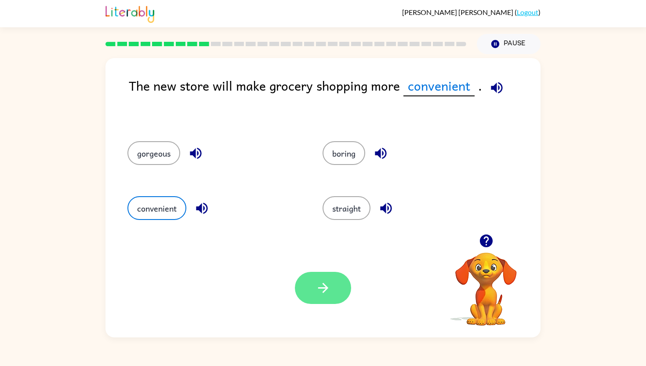
click at [302, 276] on button "button" at bounding box center [323, 288] width 56 height 32
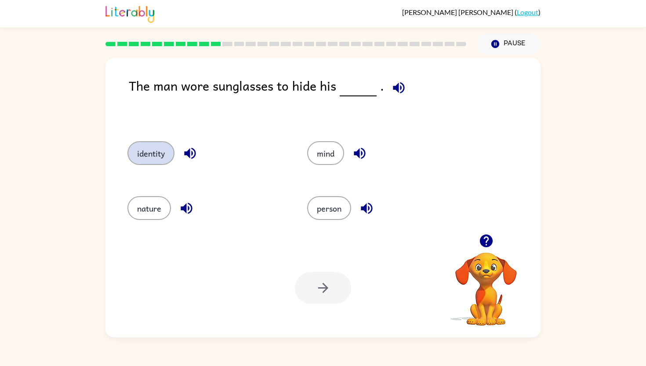
click at [164, 147] on button "identity" at bounding box center [150, 153] width 47 height 24
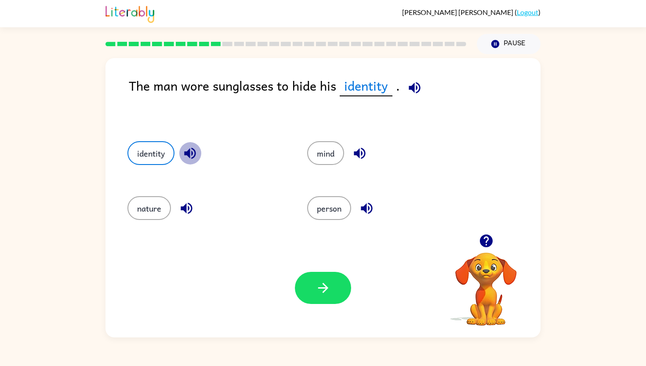
click at [193, 148] on icon "button" at bounding box center [189, 153] width 11 height 11
click at [306, 294] on button "button" at bounding box center [323, 288] width 56 height 32
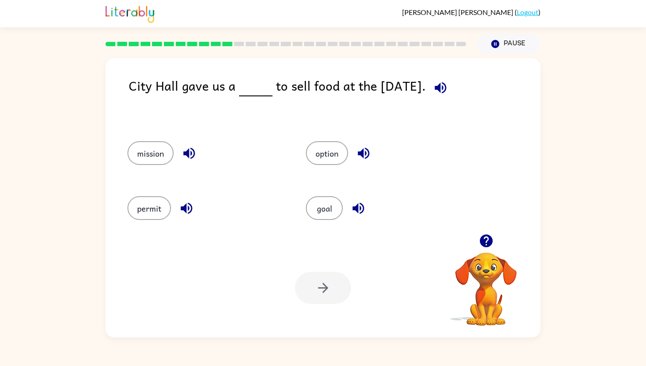
click at [433, 90] on icon "button" at bounding box center [440, 87] width 15 height 15
click at [369, 148] on icon "button" at bounding box center [363, 152] width 15 height 15
click at [358, 222] on div "goal" at bounding box center [378, 206] width 178 height 55
click at [358, 213] on icon "button" at bounding box center [358, 208] width 11 height 11
click at [440, 96] on button "button" at bounding box center [440, 87] width 22 height 22
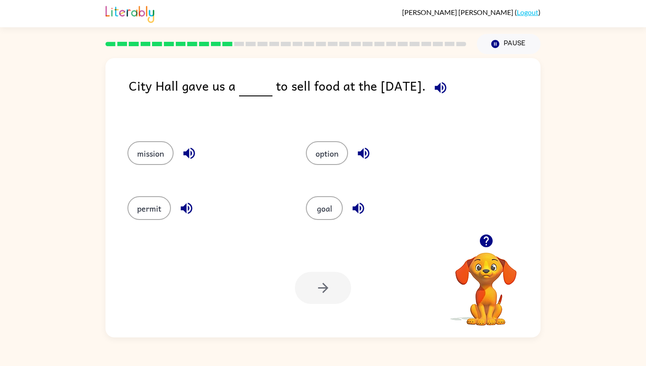
click at [360, 214] on icon "button" at bounding box center [358, 207] width 15 height 15
click at [441, 84] on icon "button" at bounding box center [440, 87] width 15 height 15
click at [440, 84] on icon "button" at bounding box center [440, 87] width 15 height 15
click at [441, 82] on icon "button" at bounding box center [440, 87] width 15 height 15
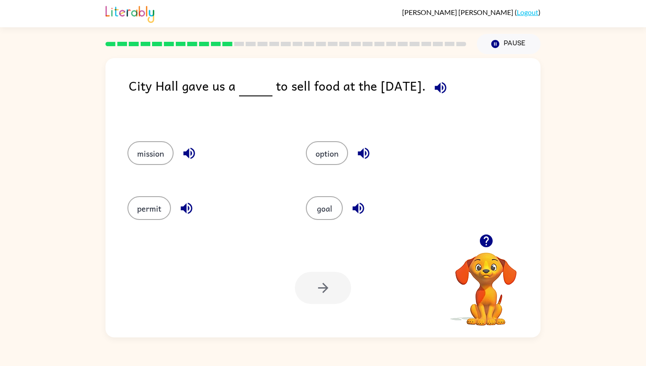
click at [354, 212] on icon "button" at bounding box center [358, 207] width 15 height 15
click at [493, 43] on icon "button" at bounding box center [495, 44] width 8 height 8
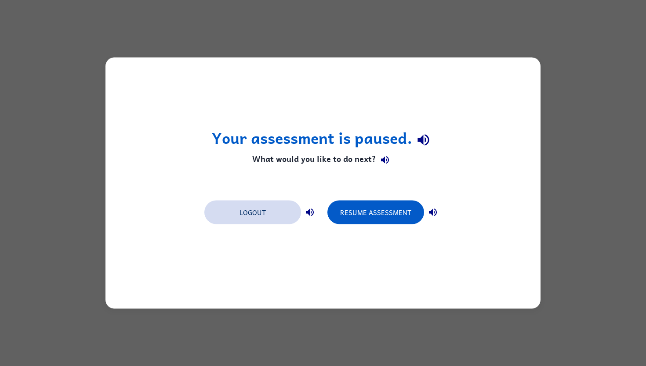
click at [265, 211] on button "Logout" at bounding box center [252, 212] width 97 height 24
